Goal: Transaction & Acquisition: Purchase product/service

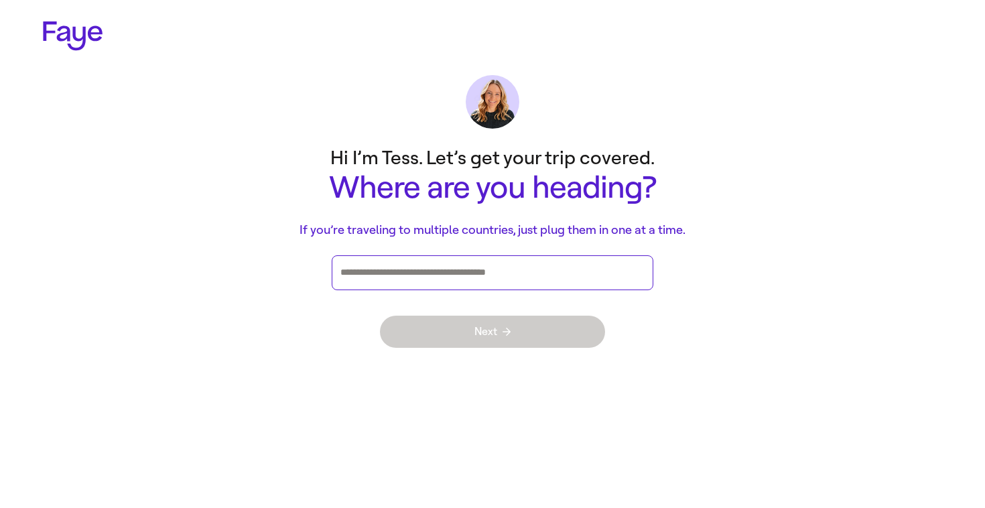
click at [366, 277] on input "Press enter after you type each destination" at bounding box center [492, 273] width 304 height 20
type input "*****"
click at [407, 269] on input "*****" at bounding box center [492, 273] width 304 height 20
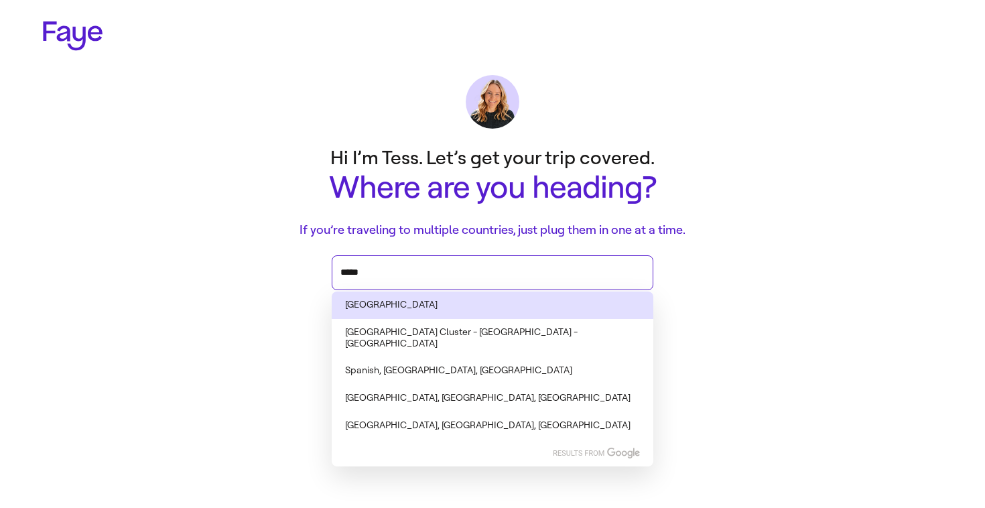
click at [393, 301] on li "[GEOGRAPHIC_DATA]" at bounding box center [493, 304] width 322 height 27
click at [376, 306] on li "[GEOGRAPHIC_DATA]" at bounding box center [493, 304] width 322 height 27
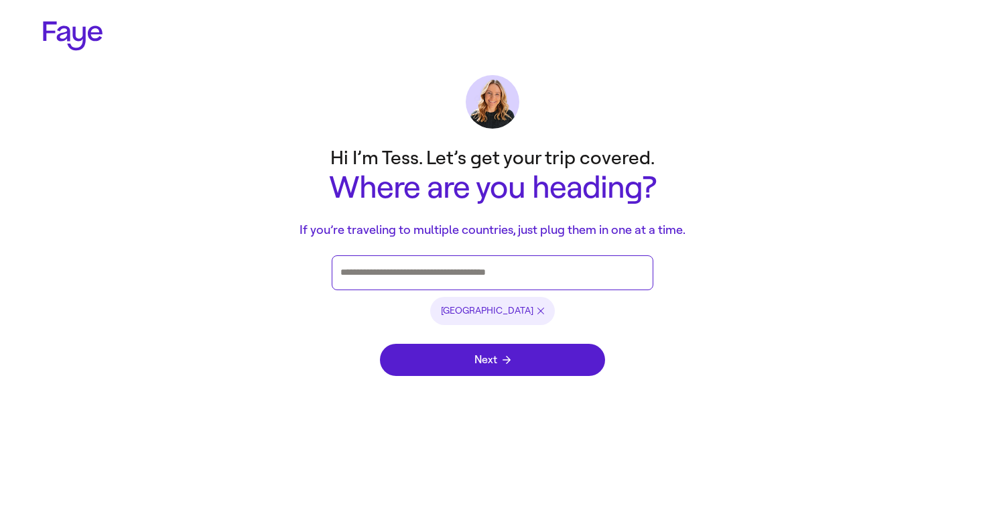
click at [414, 273] on input "Press enter after you type each destination" at bounding box center [492, 273] width 304 height 20
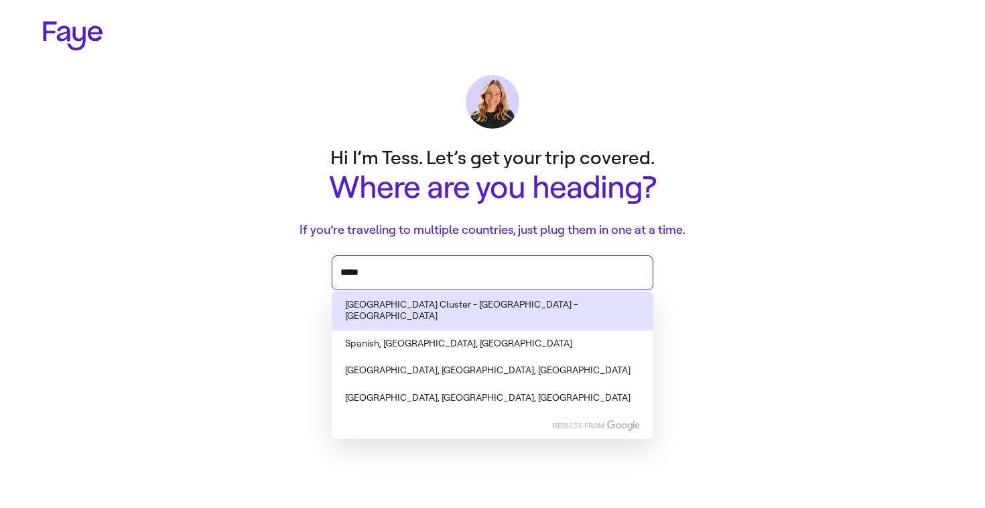
drag, startPoint x: 395, startPoint y: 269, endPoint x: 298, endPoint y: 263, distance: 96.7
click at [298, 263] on main "Hi I’m Tess. Let’s get your trip covered. Where are you heading? If you’re trav…" at bounding box center [492, 264] width 965 height 250
type input "*****"
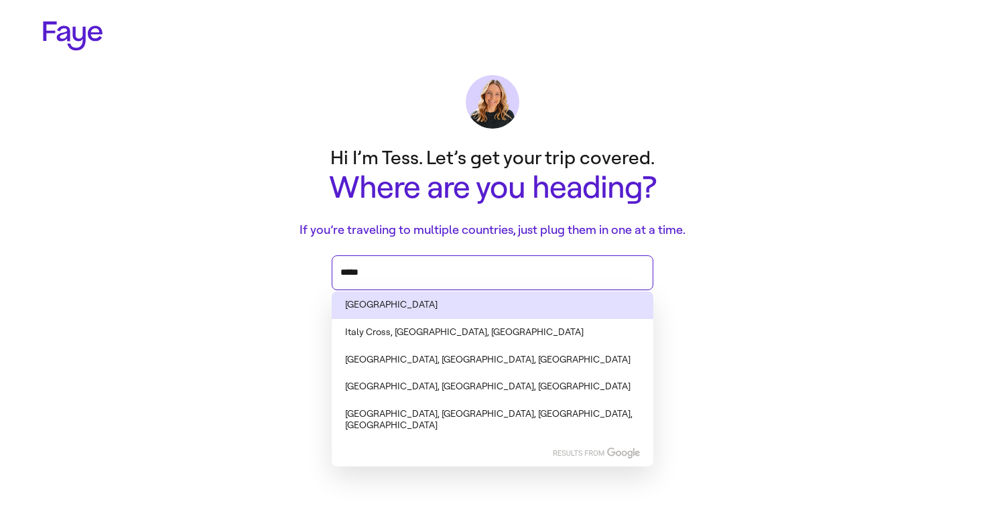
click at [367, 299] on li "[GEOGRAPHIC_DATA]" at bounding box center [493, 304] width 322 height 27
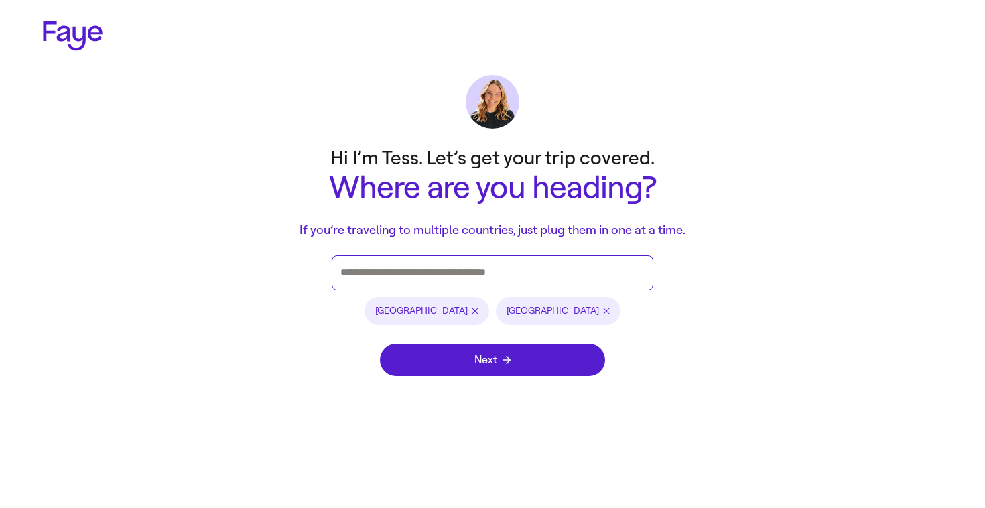
click at [421, 275] on input "Press enter after you type each destination" at bounding box center [492, 273] width 304 height 20
click at [476, 309] on icon "button" at bounding box center [475, 310] width 7 height 7
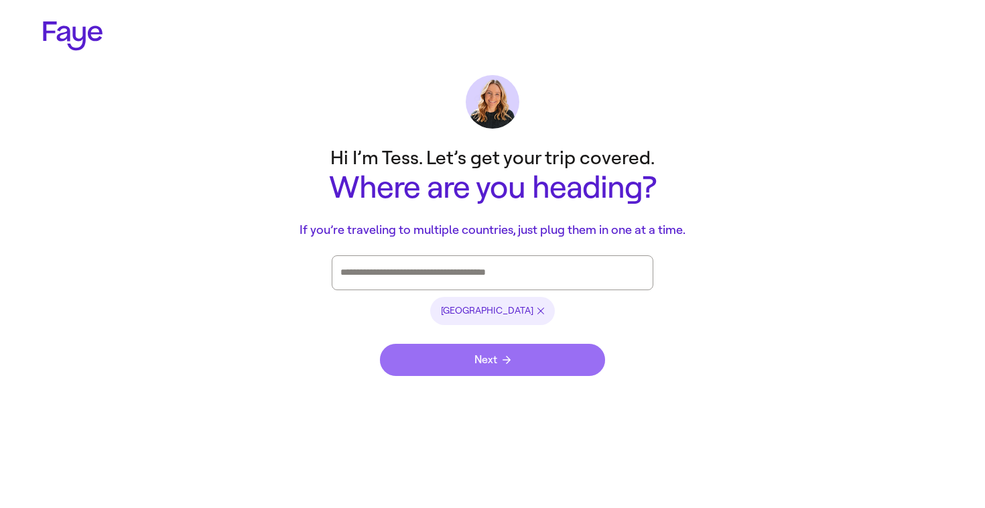
click at [479, 364] on span "Next" at bounding box center [492, 359] width 36 height 11
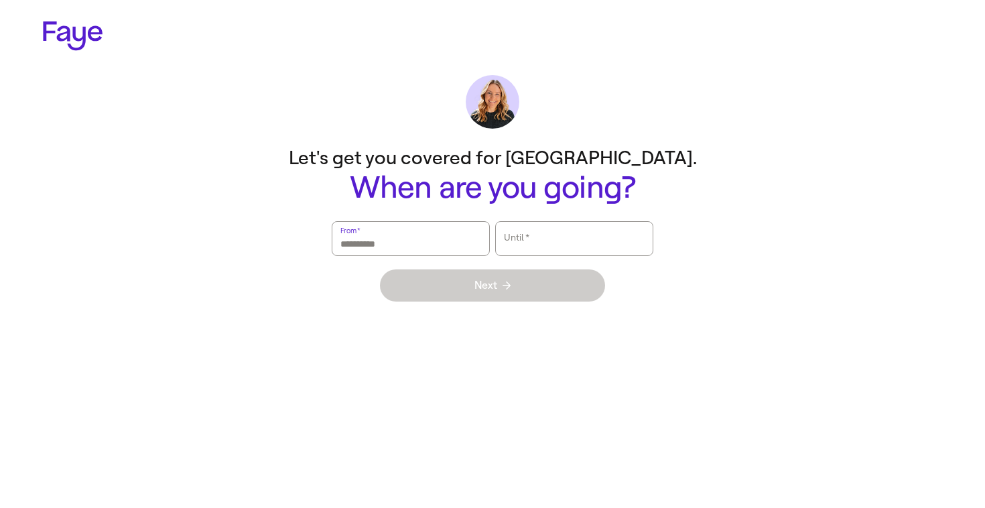
click at [378, 235] on input "From   *" at bounding box center [410, 238] width 141 height 31
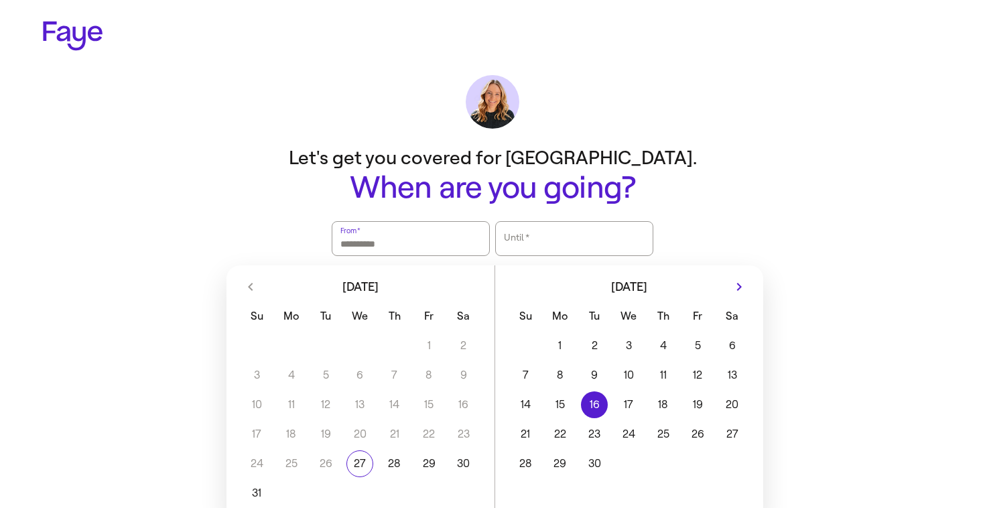
click at [598, 405] on button "16" at bounding box center [594, 404] width 34 height 27
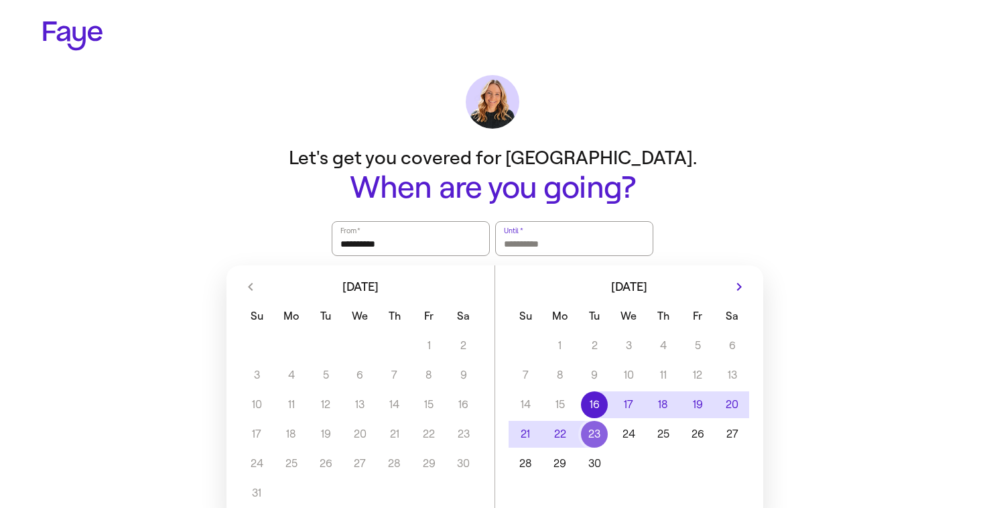
click at [595, 433] on button "23" at bounding box center [594, 434] width 34 height 27
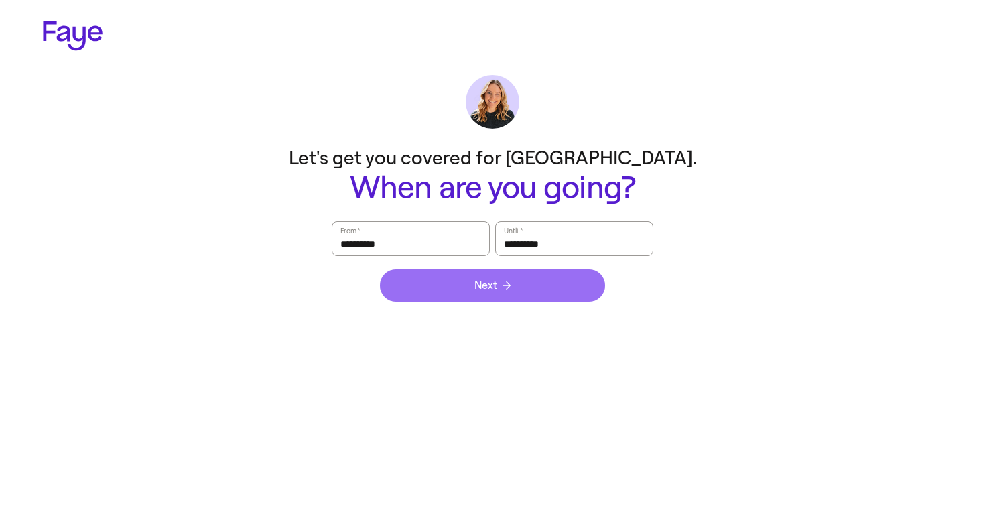
click at [502, 300] on button "Next" at bounding box center [492, 285] width 225 height 32
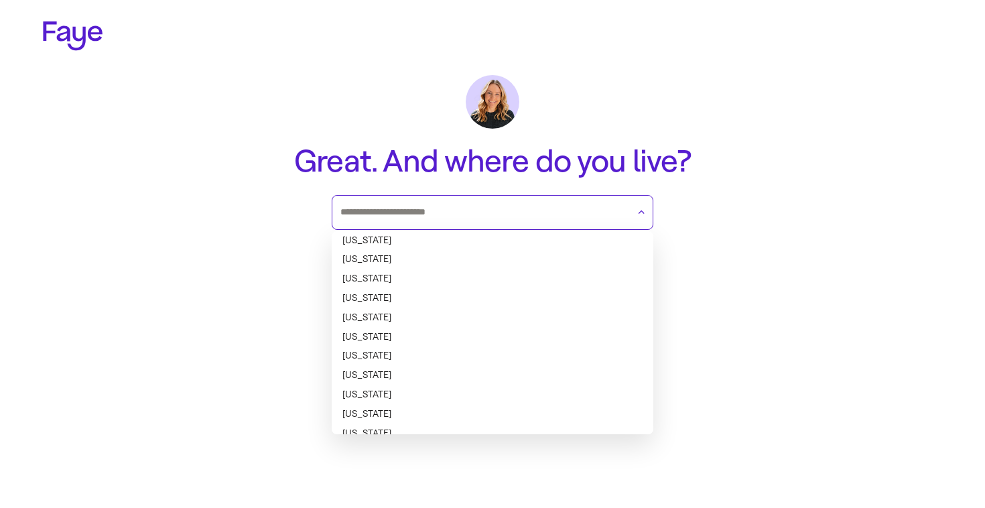
click at [504, 221] on input "text" at bounding box center [483, 212] width 287 height 20
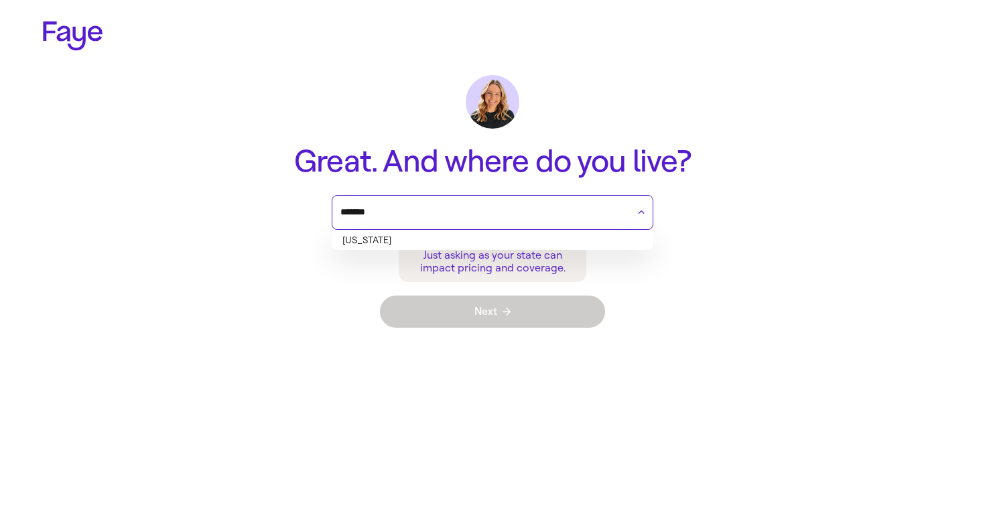
click at [454, 243] on li "[US_STATE]" at bounding box center [493, 240] width 322 height 19
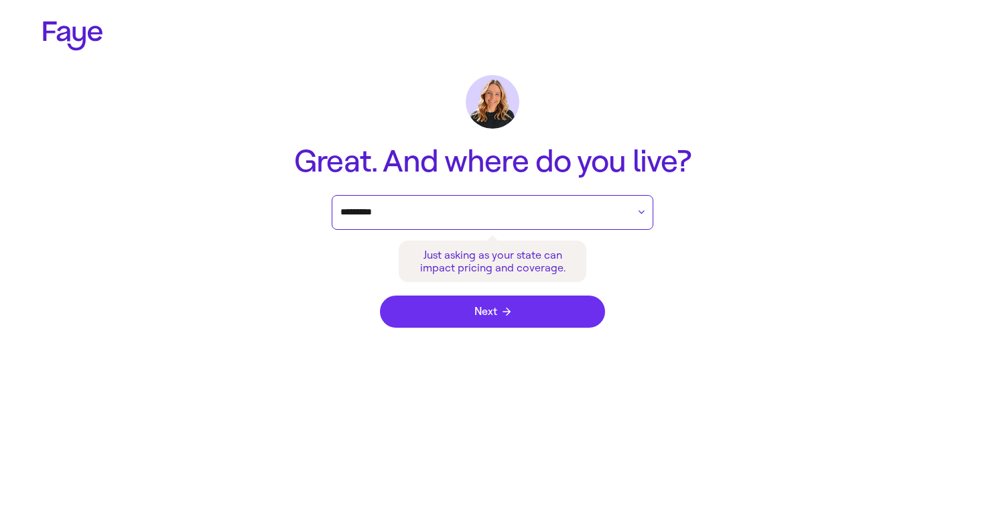
type input "*********"
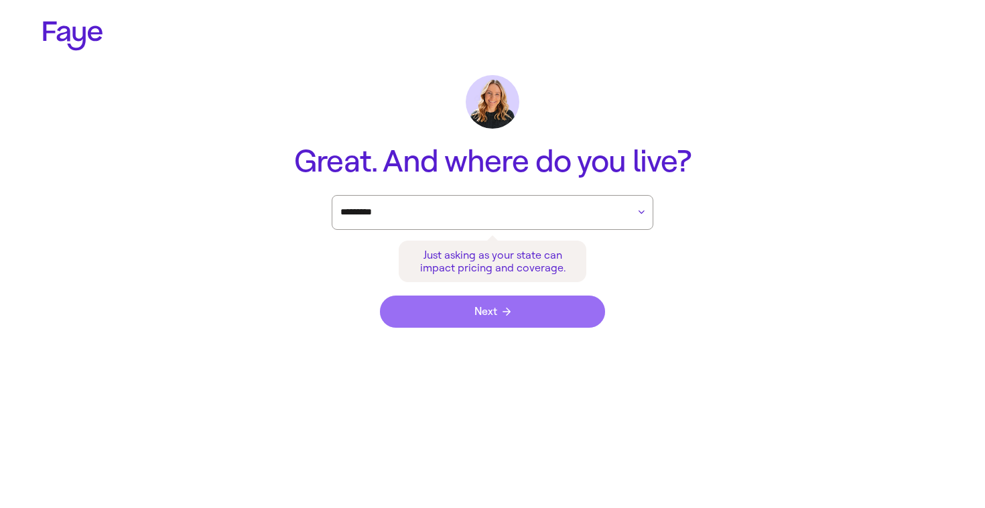
click at [496, 303] on button "Next" at bounding box center [492, 311] width 225 height 32
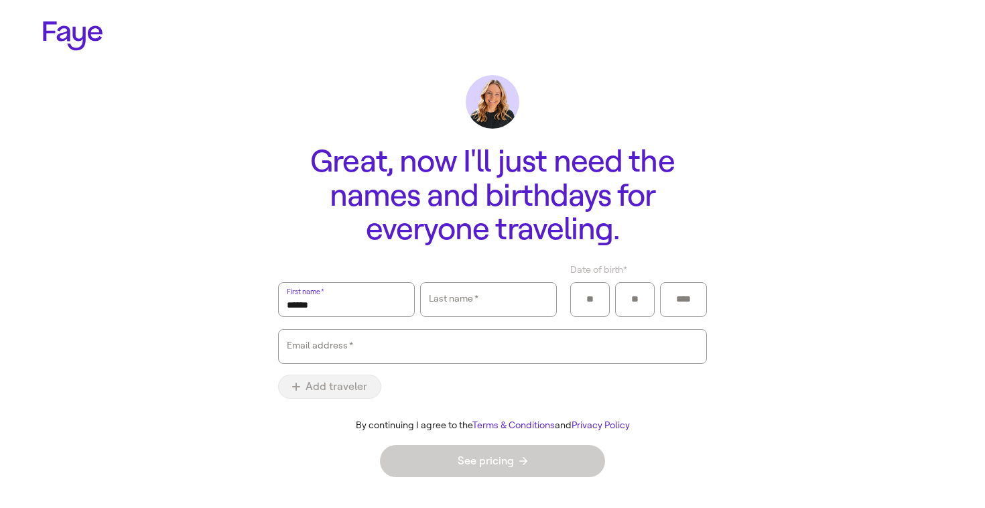
type input "******"
type input "*****"
click at [577, 299] on div at bounding box center [590, 299] width 40 height 35
click at [588, 299] on input "Date of birth *" at bounding box center [590, 299] width 22 height 20
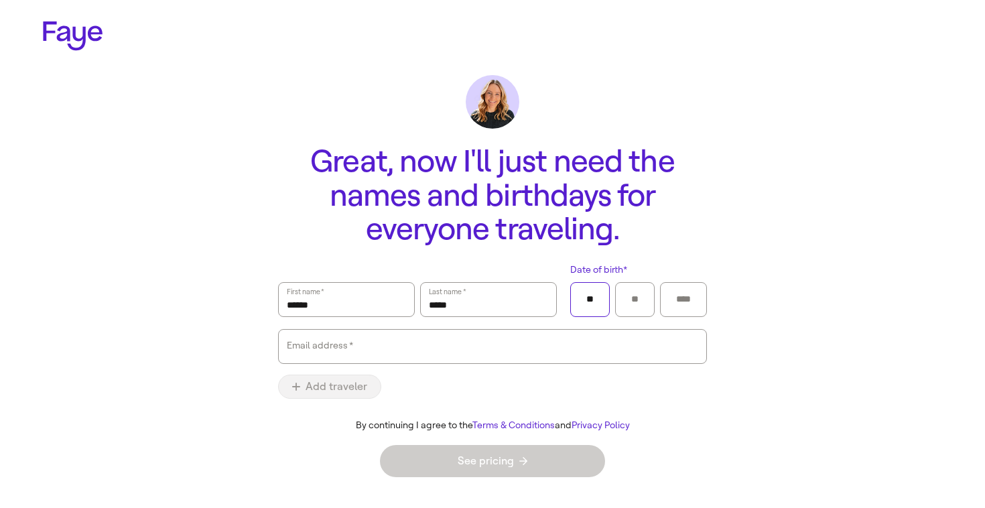
type input "**"
type input "****"
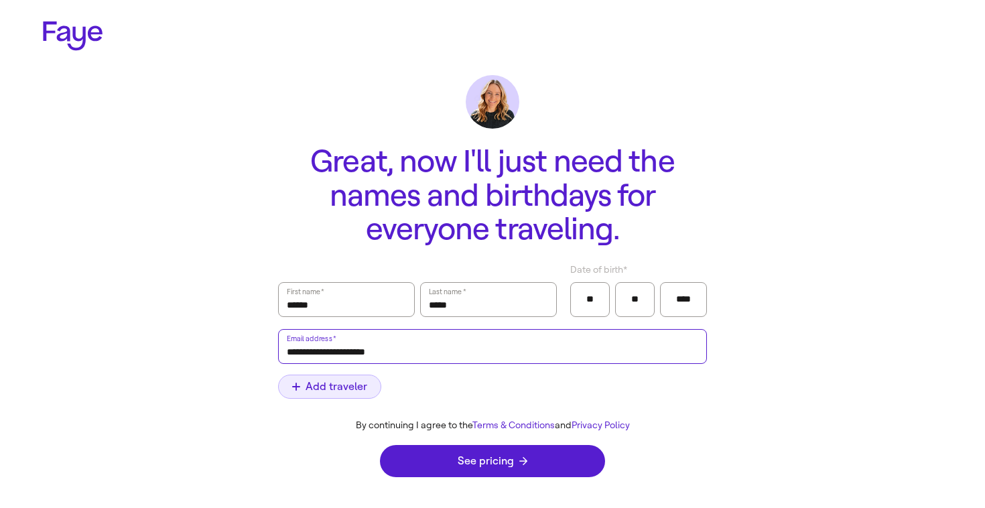
type input "**********"
click at [352, 390] on span "Add traveler" at bounding box center [329, 386] width 75 height 11
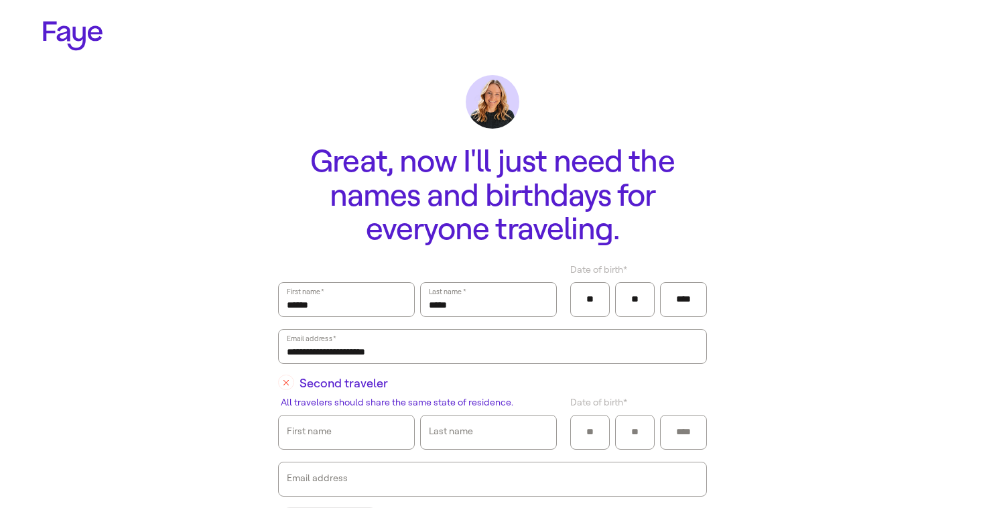
click at [283, 383] on icon "button" at bounding box center [285, 382] width 5 height 5
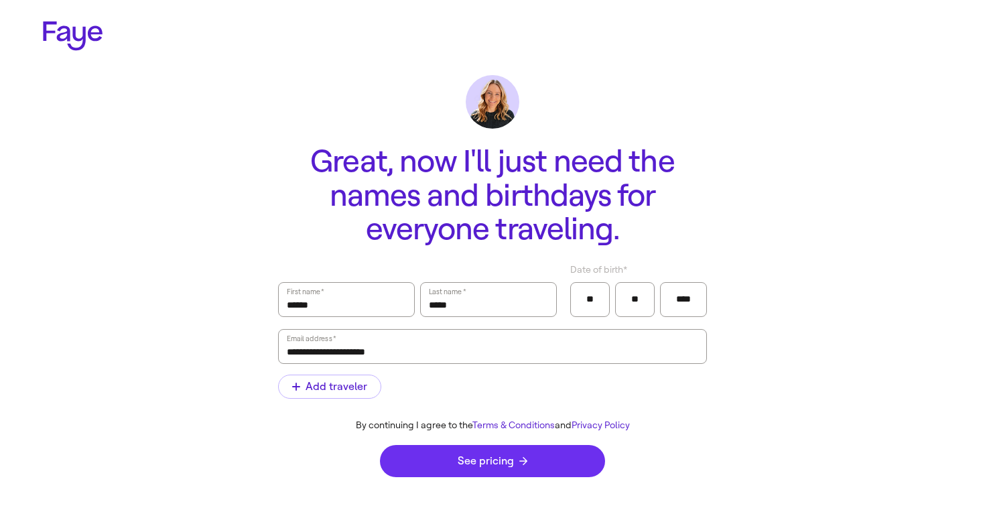
click at [447, 460] on button "See pricing" at bounding box center [492, 461] width 225 height 32
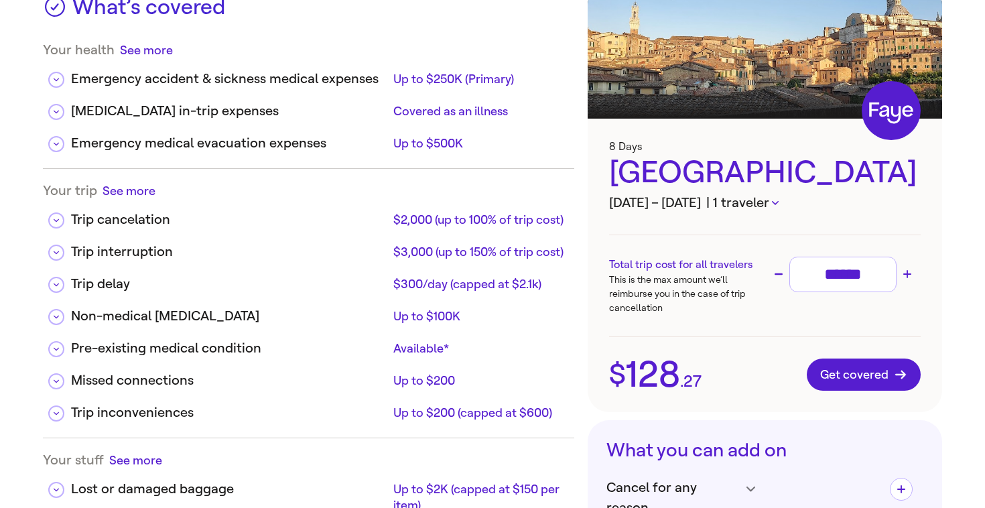
scroll to position [107, 0]
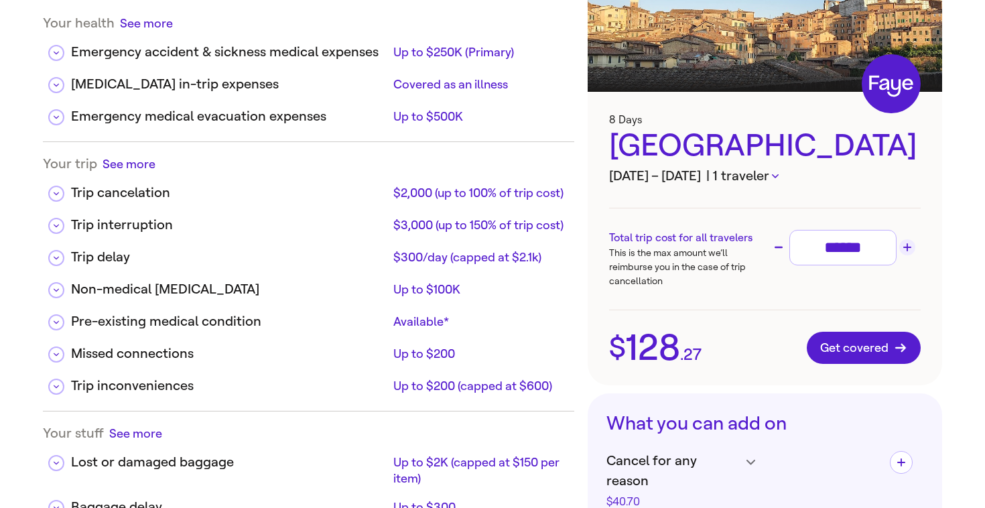
click at [903, 247] on icon "Increase trip cost" at bounding box center [907, 247] width 8 height 8
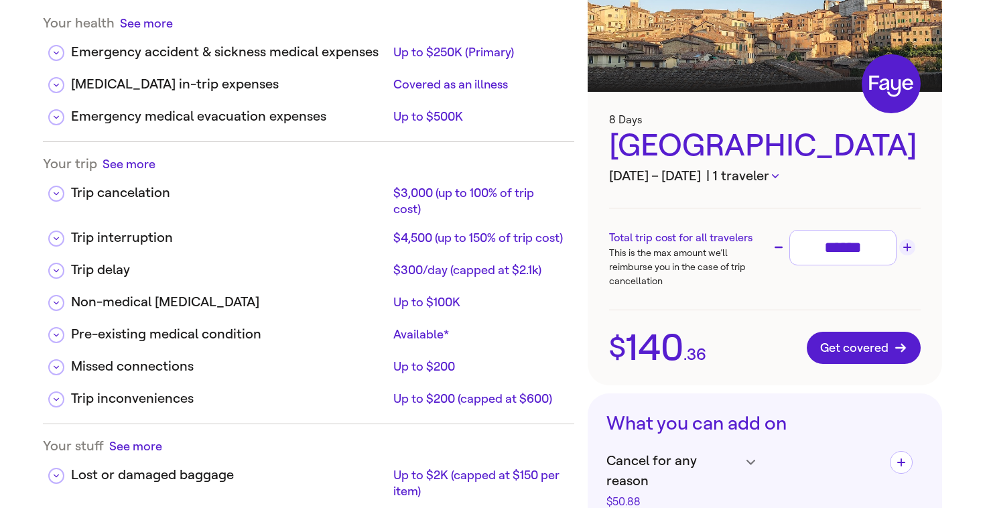
click at [903, 247] on icon "Increase trip cost" at bounding box center [907, 247] width 8 height 8
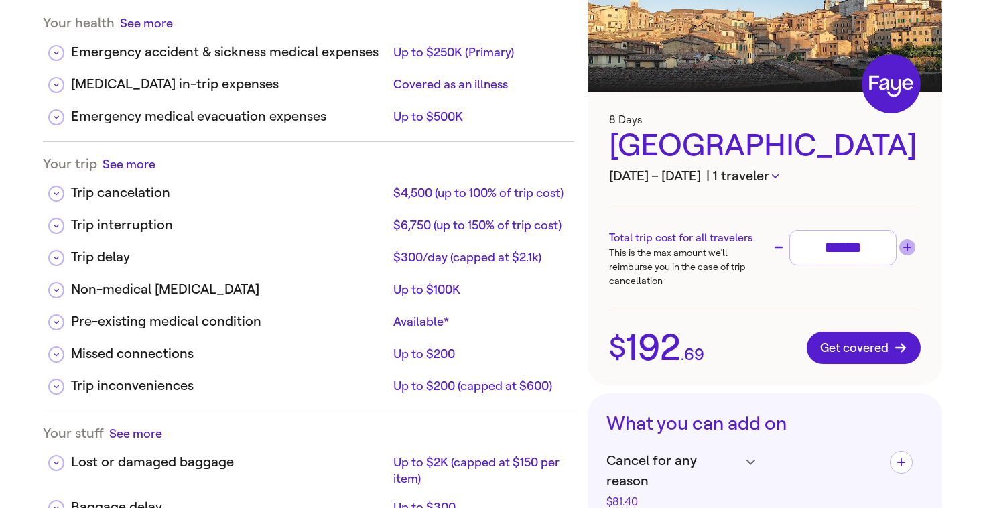
click at [903, 247] on icon "Increase trip cost" at bounding box center [907, 247] width 8 height 8
type input "******"
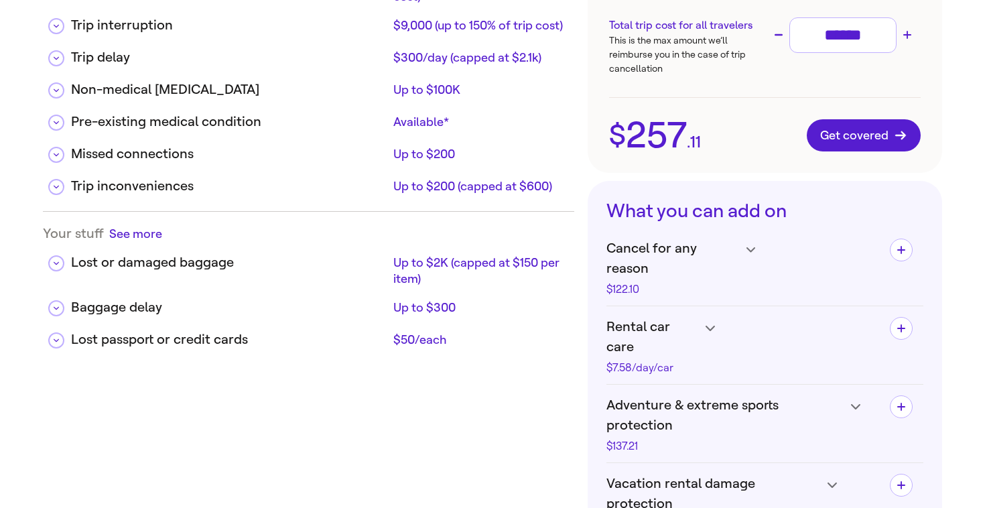
scroll to position [322, 0]
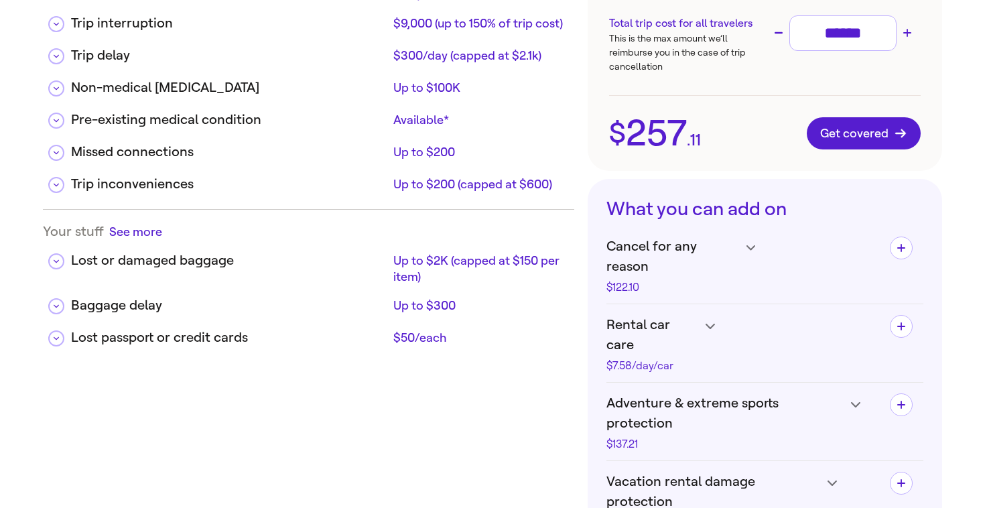
click at [752, 248] on icon at bounding box center [750, 247] width 9 height 5
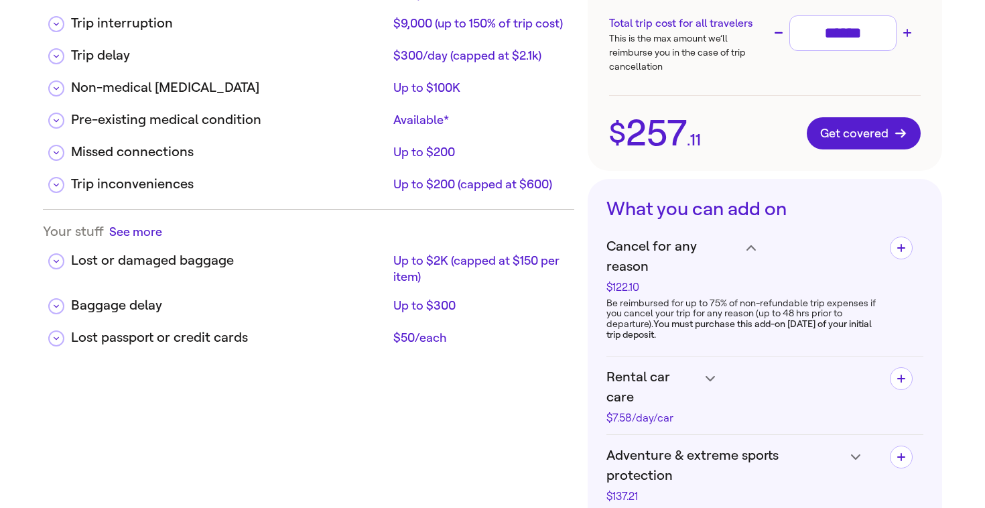
click at [969, 300] on main "Your quote in a nutshell Created on: [DATE] Scan to purchase Your trip details …" at bounding box center [492, 404] width 985 height 1452
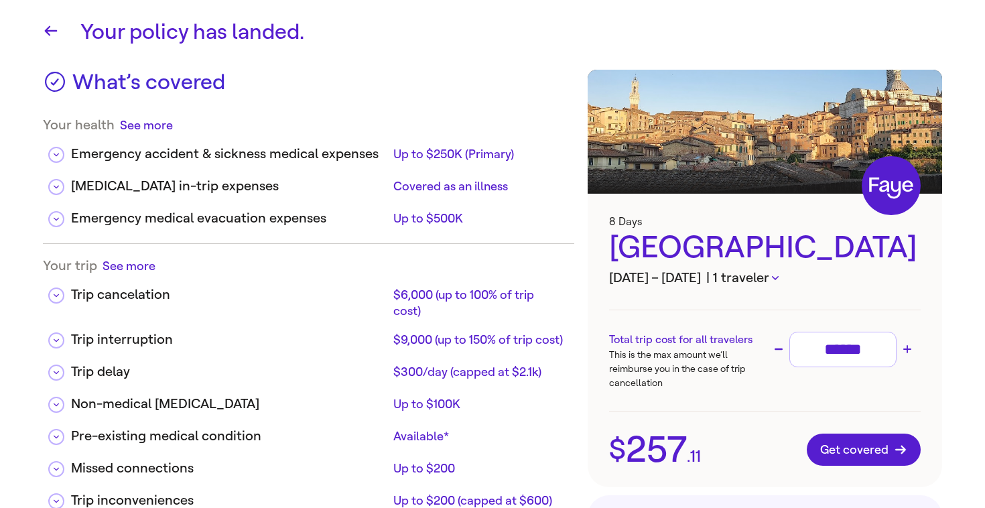
scroll to position [0, 0]
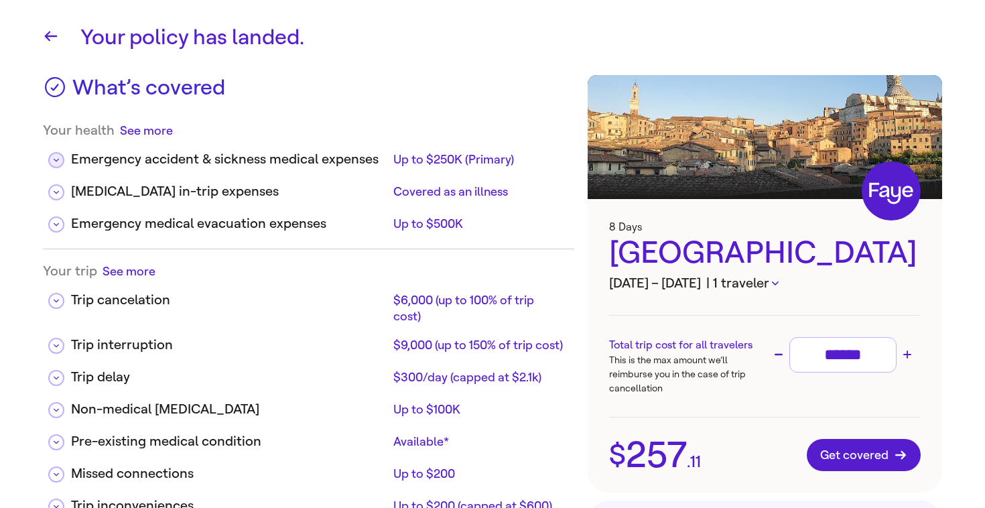
click at [54, 159] on icon at bounding box center [56, 160] width 5 height 7
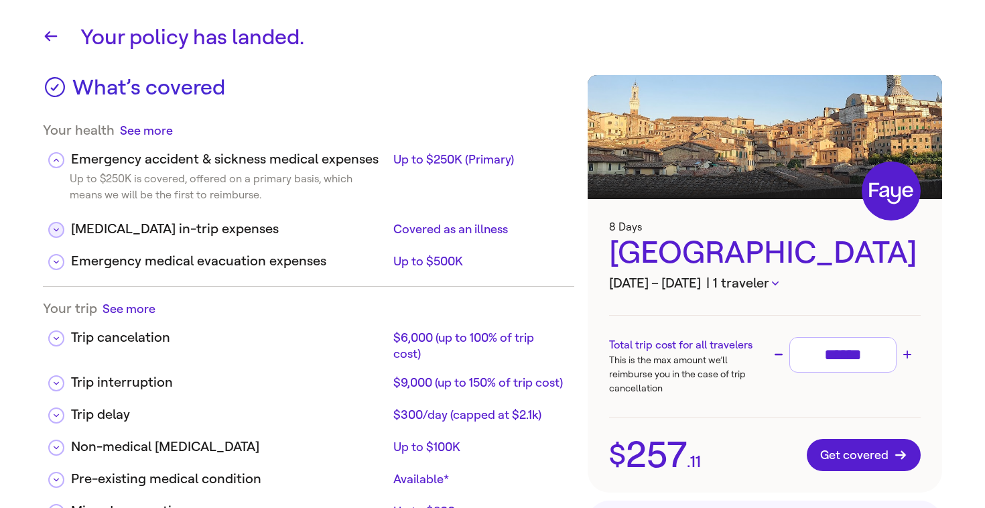
click at [57, 232] on icon at bounding box center [56, 229] width 5 height 7
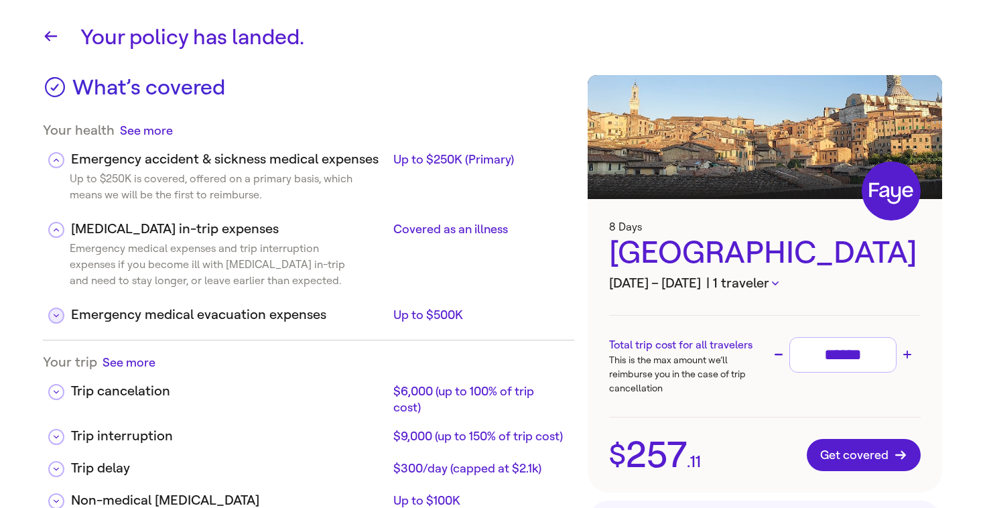
click at [58, 316] on icon at bounding box center [56, 315] width 5 height 3
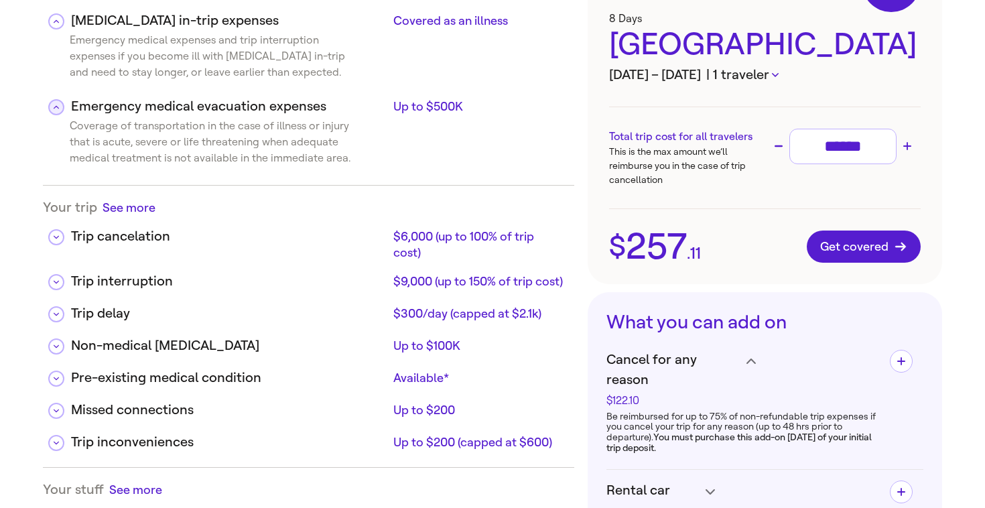
scroll to position [214, 0]
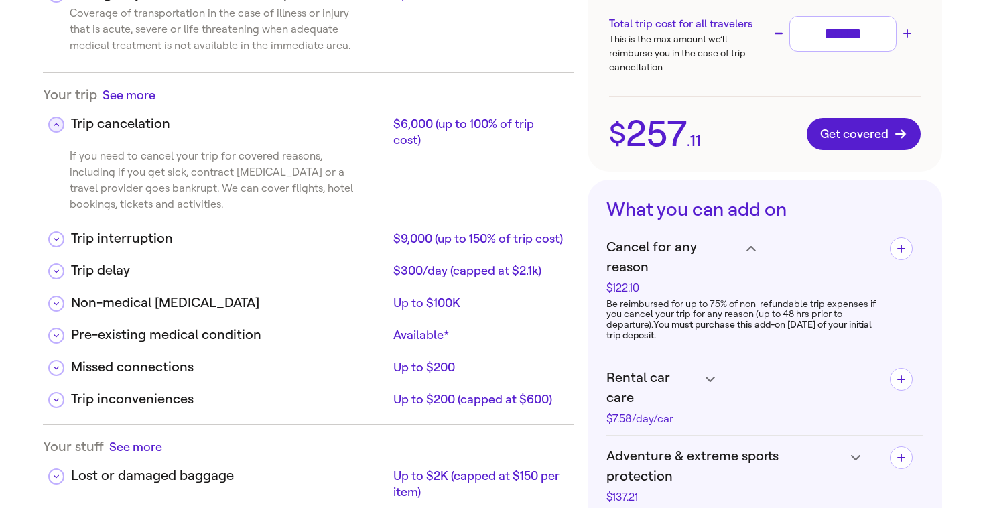
scroll to position [322, 0]
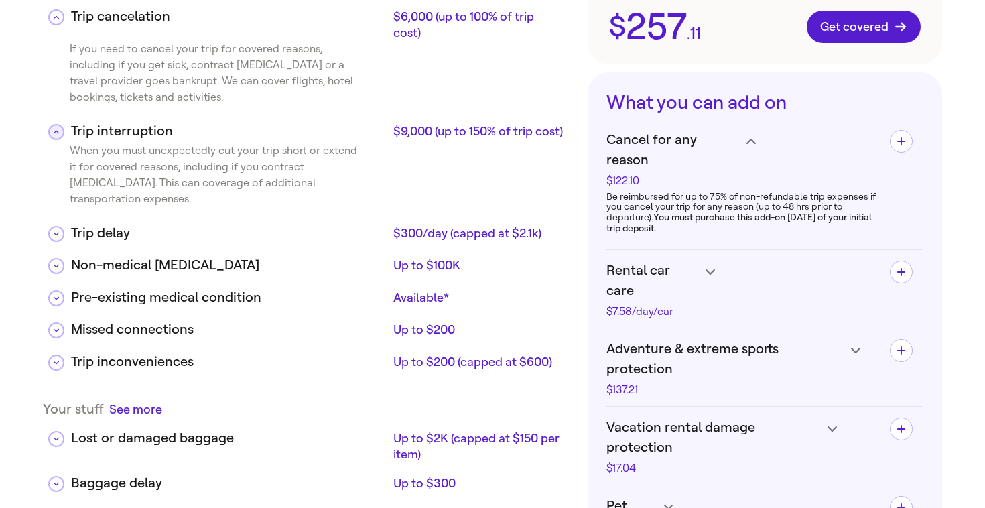
scroll to position [429, 0]
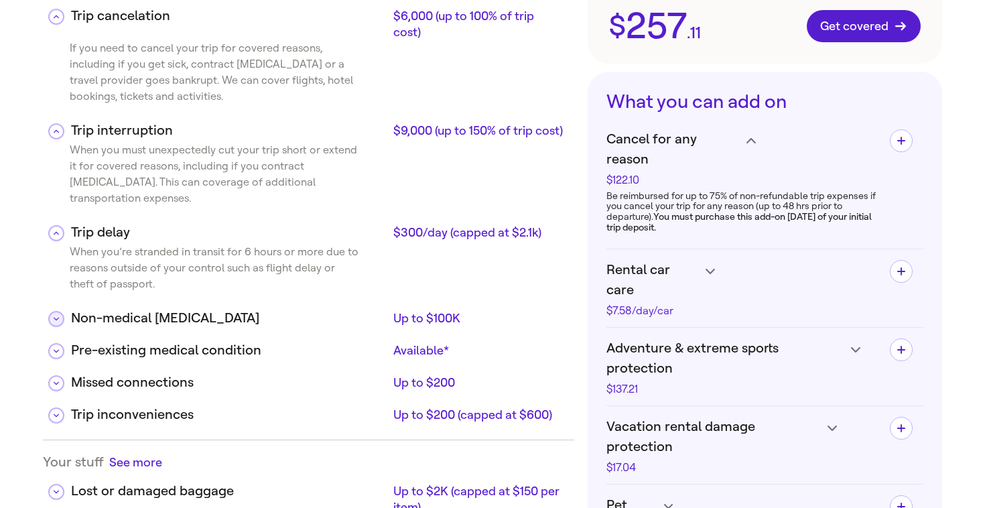
click at [55, 316] on icon at bounding box center [56, 319] width 5 height 7
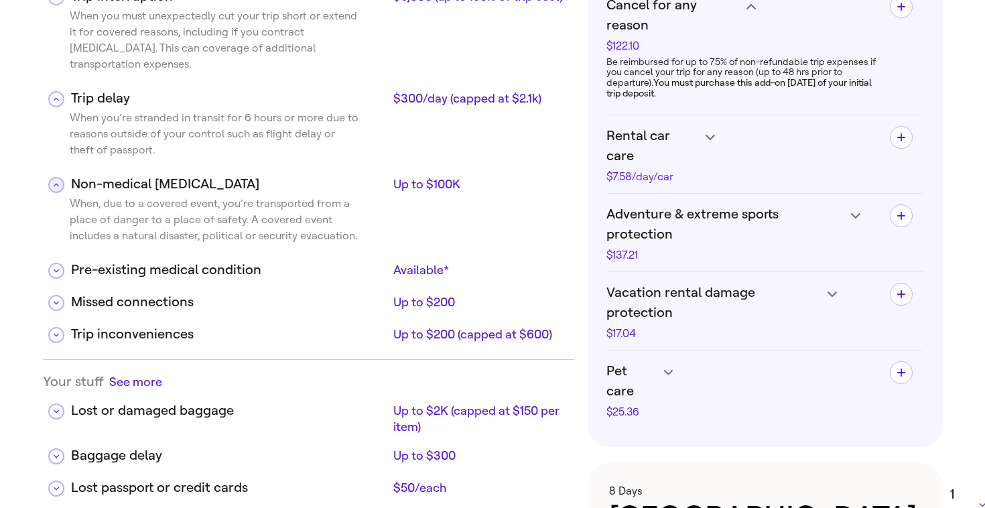
scroll to position [590, 0]
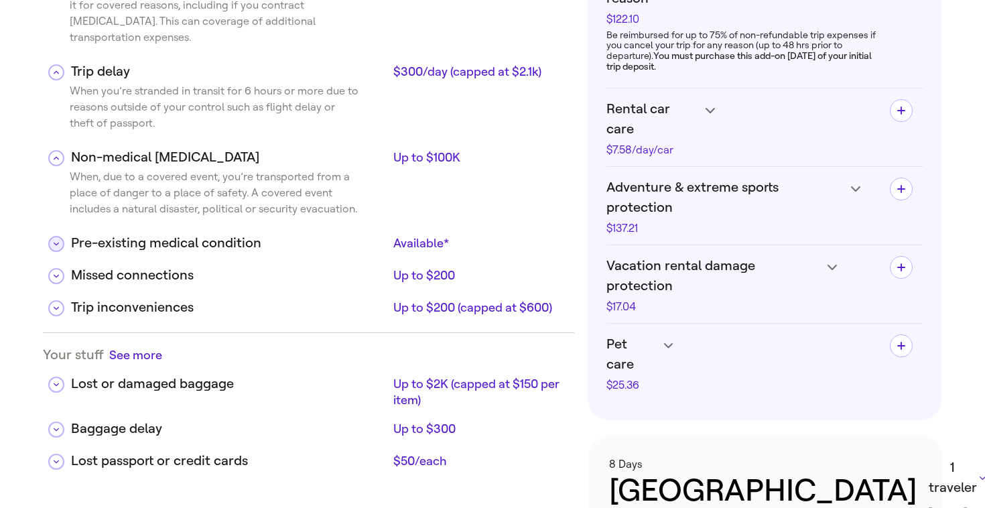
click at [60, 236] on button at bounding box center [56, 244] width 16 height 16
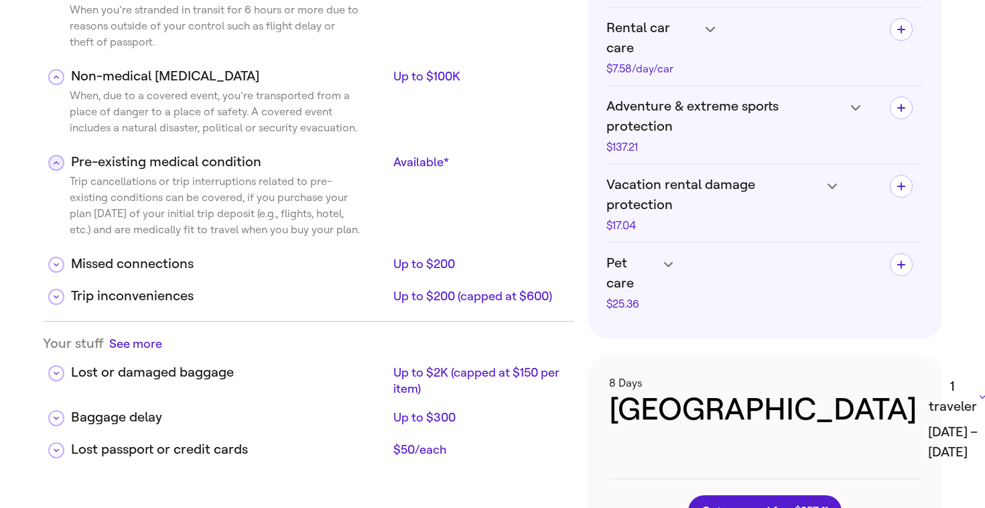
scroll to position [723, 0]
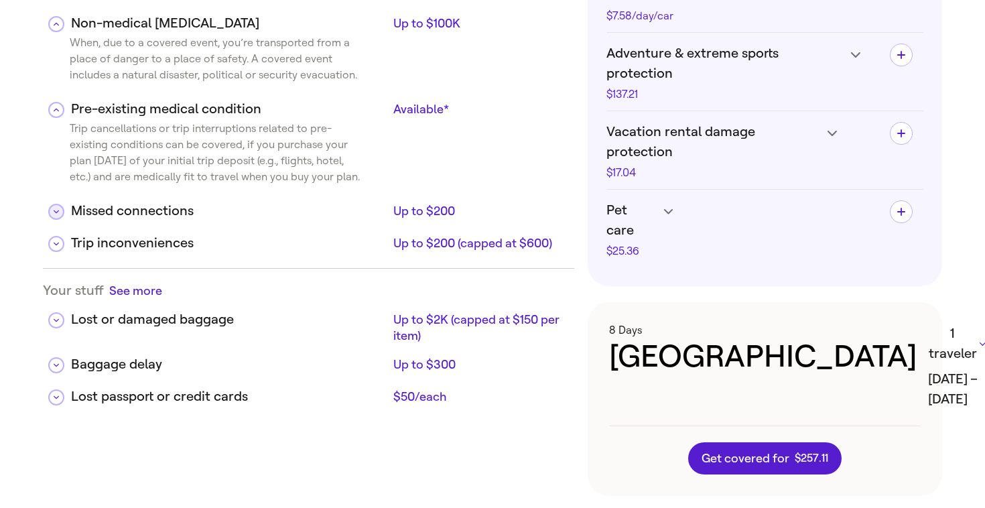
click at [58, 214] on icon at bounding box center [56, 211] width 5 height 7
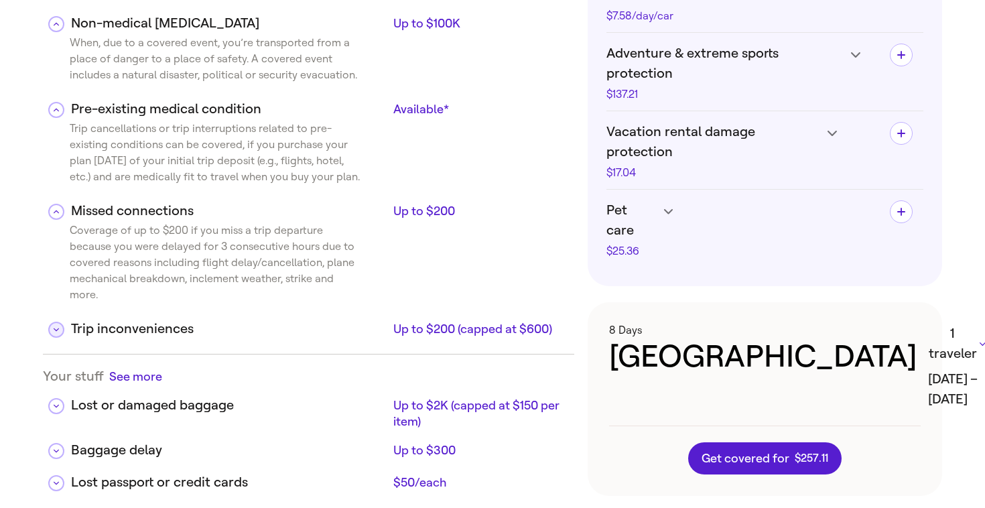
click at [54, 326] on icon at bounding box center [56, 329] width 5 height 7
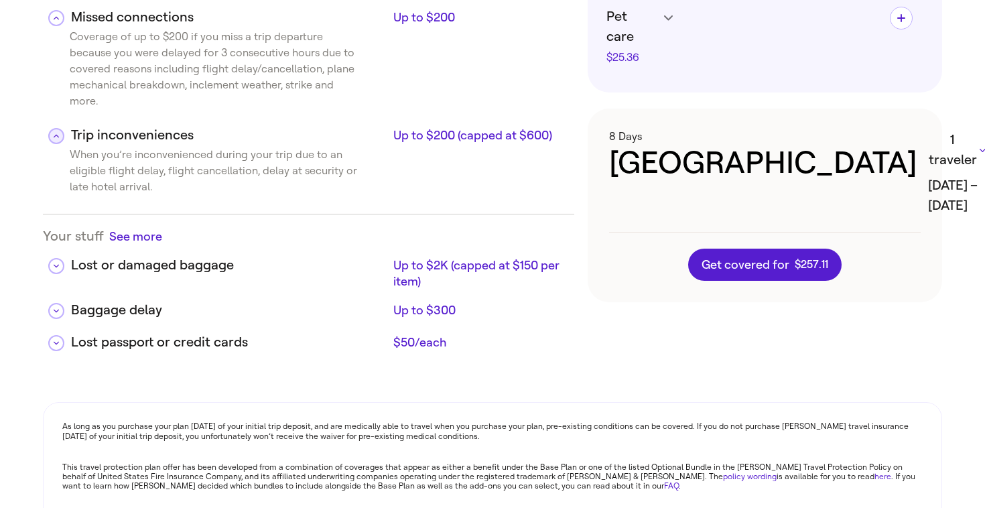
scroll to position [938, 0]
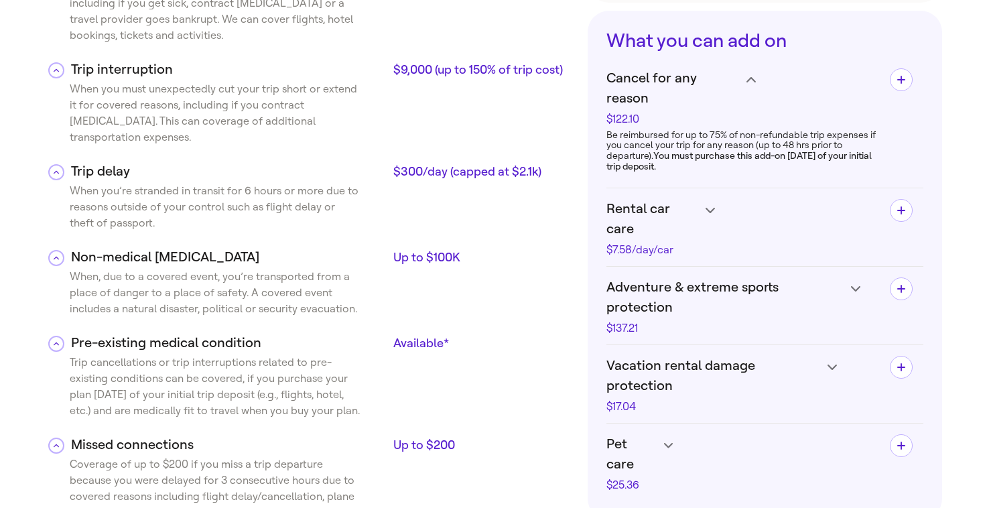
scroll to position [492, 0]
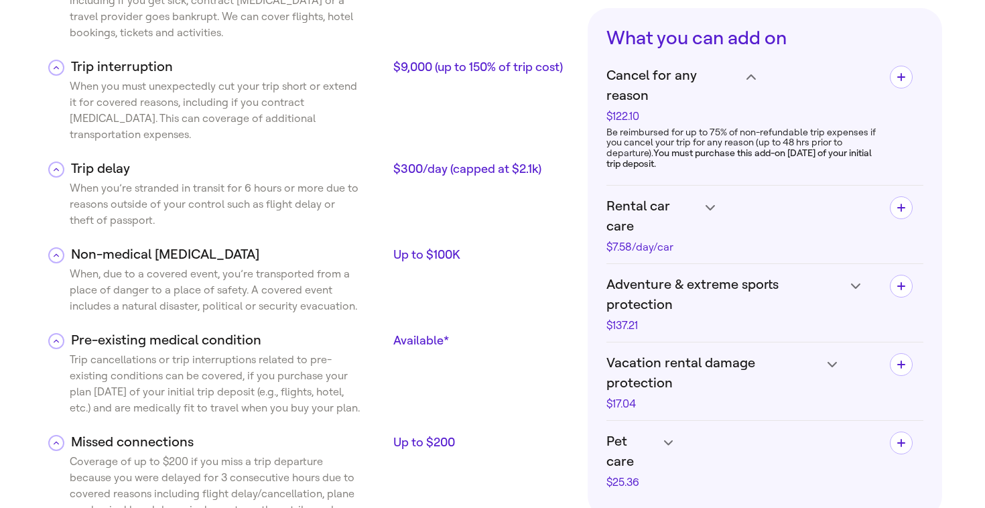
click at [746, 80] on icon at bounding box center [750, 76] width 9 height 5
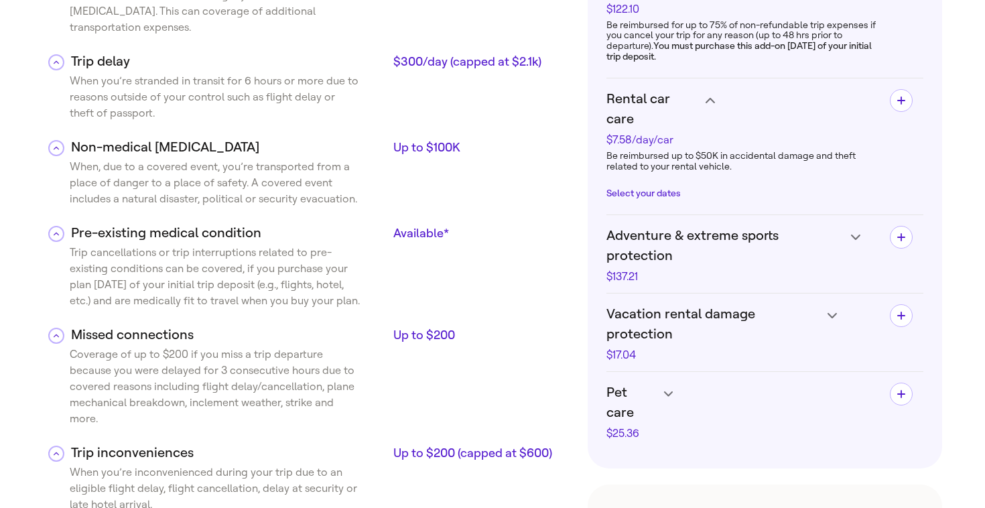
scroll to position [626, 0]
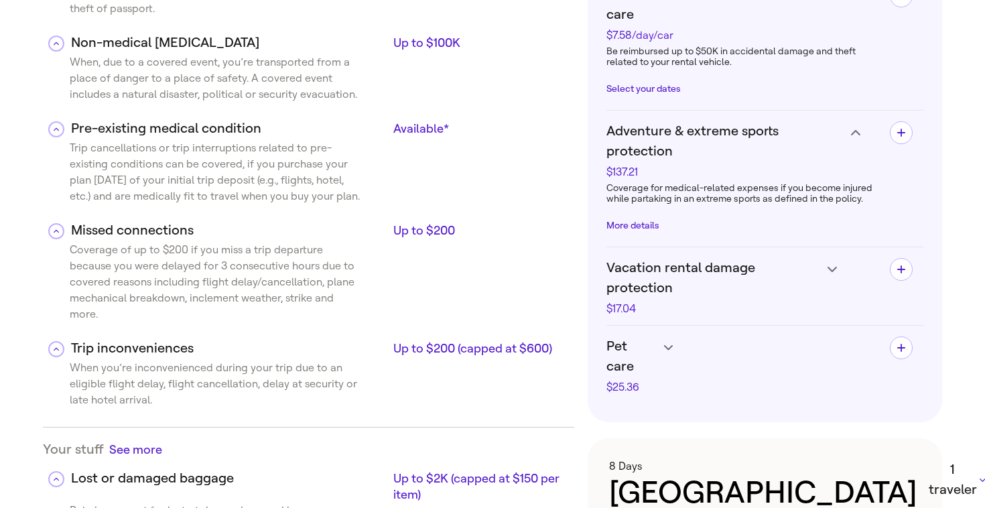
scroll to position [707, 0]
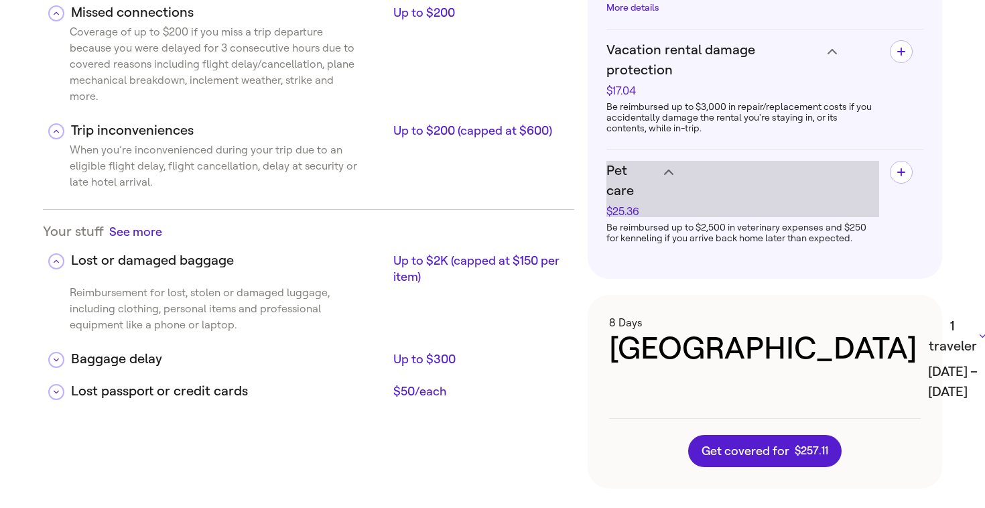
scroll to position [921, 0]
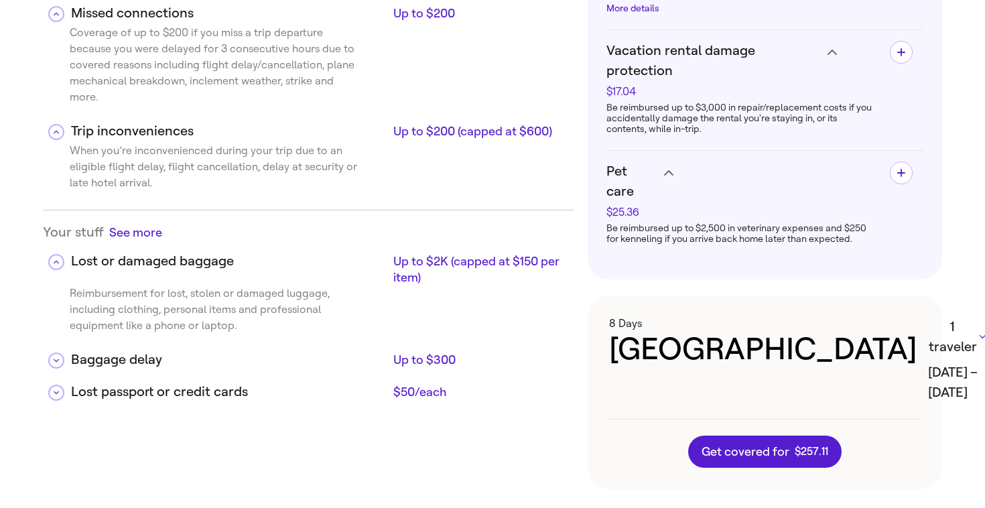
click at [157, 224] on button "See more" at bounding box center [135, 232] width 53 height 17
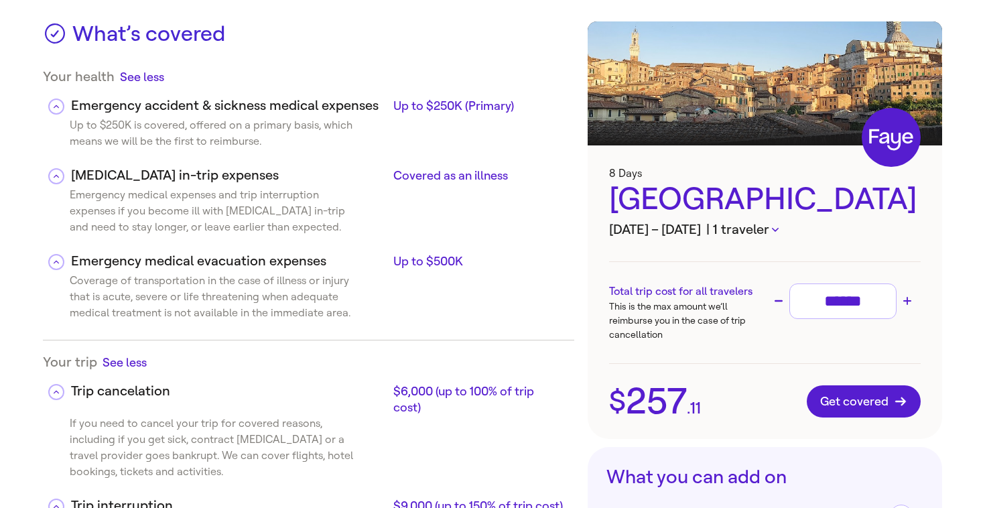
scroll to position [80, 0]
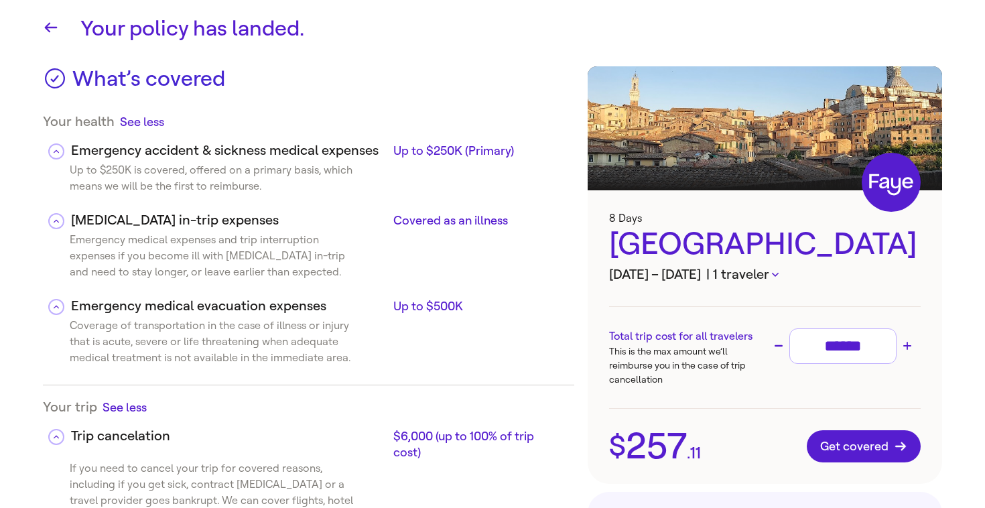
scroll to position [0, 0]
